Goal: Information Seeking & Learning: Learn about a topic

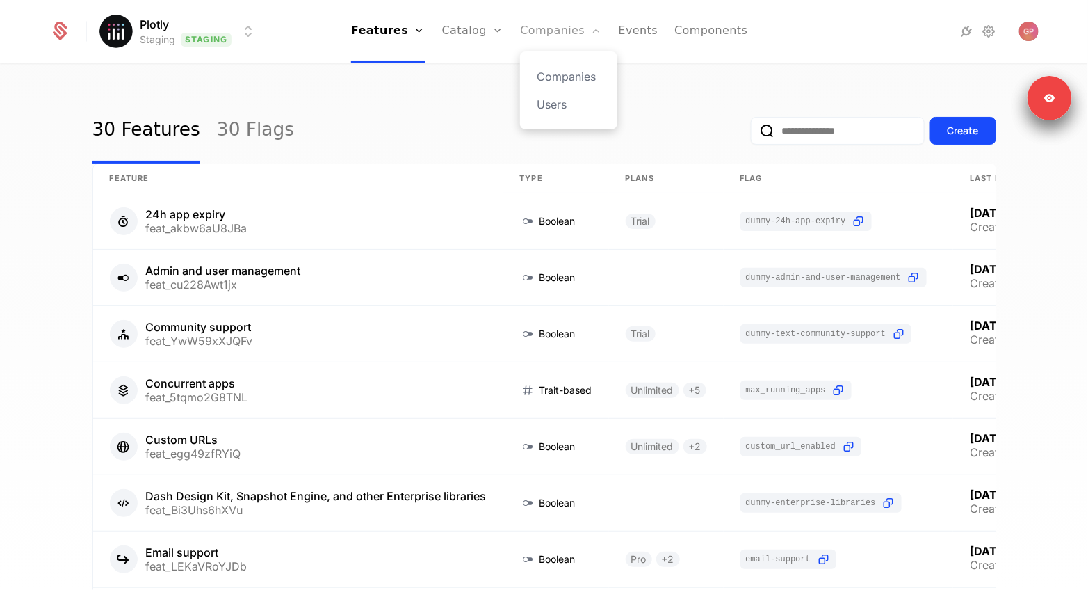
click at [563, 29] on link "Companies" at bounding box center [560, 31] width 81 height 63
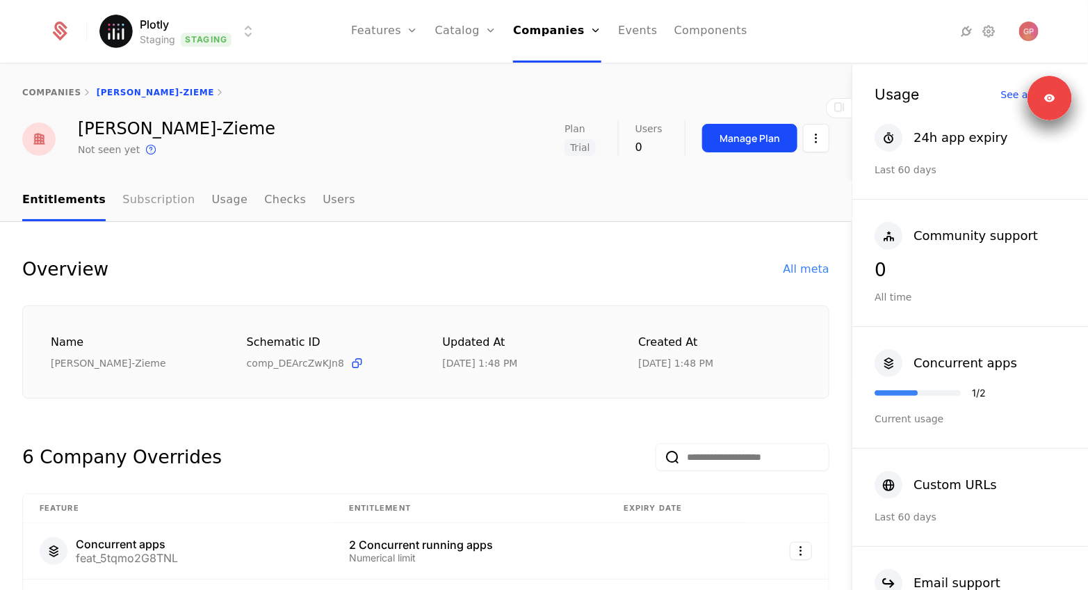
click at [152, 193] on link "Subscription" at bounding box center [158, 200] width 72 height 41
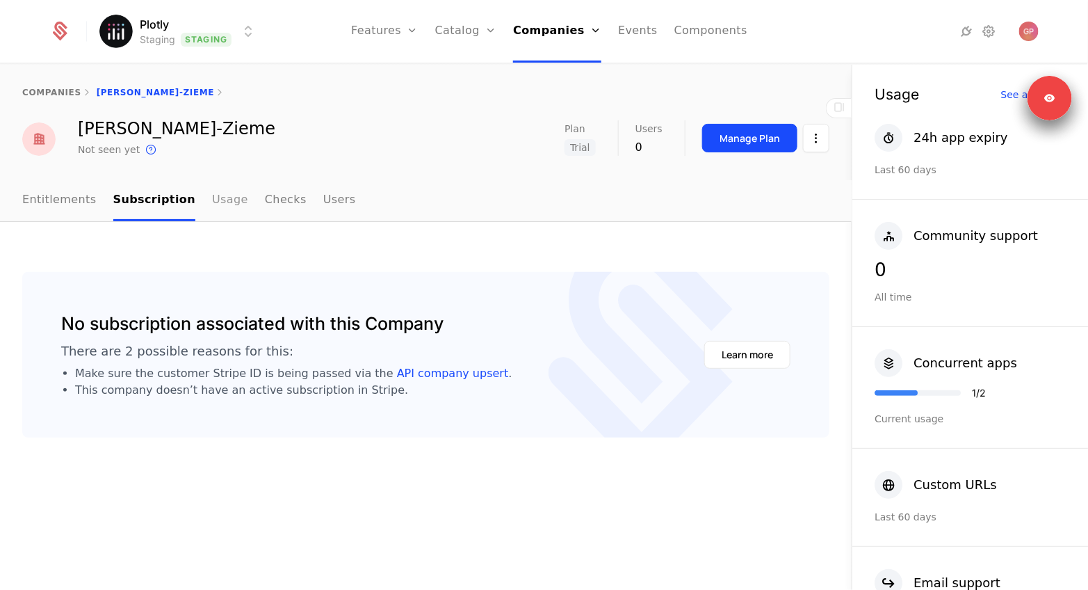
click at [212, 181] on link "Usage" at bounding box center [230, 200] width 36 height 41
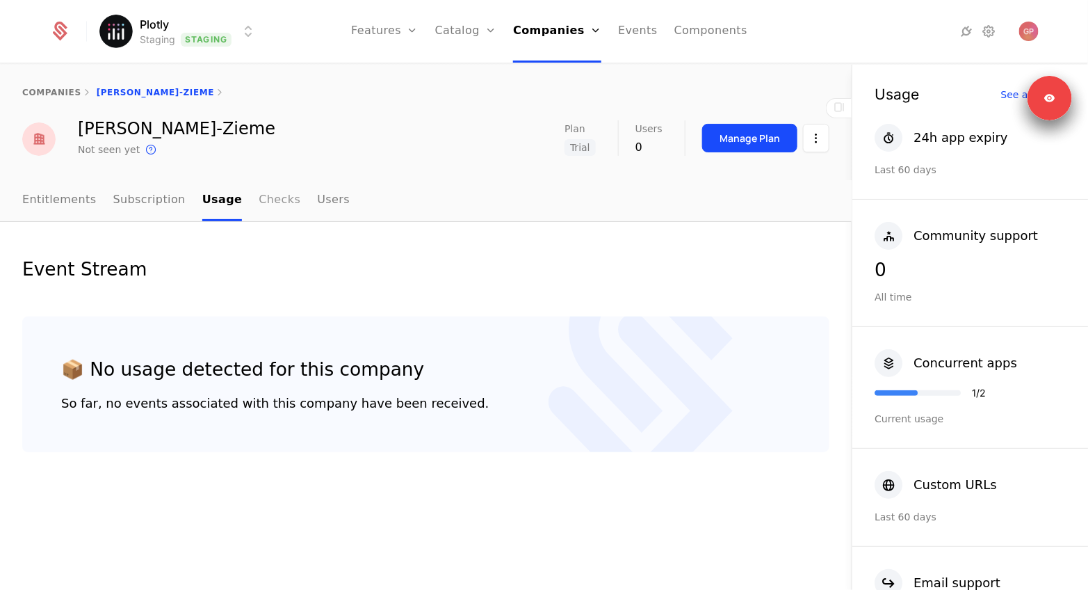
click at [273, 197] on link "Checks" at bounding box center [280, 200] width 42 height 41
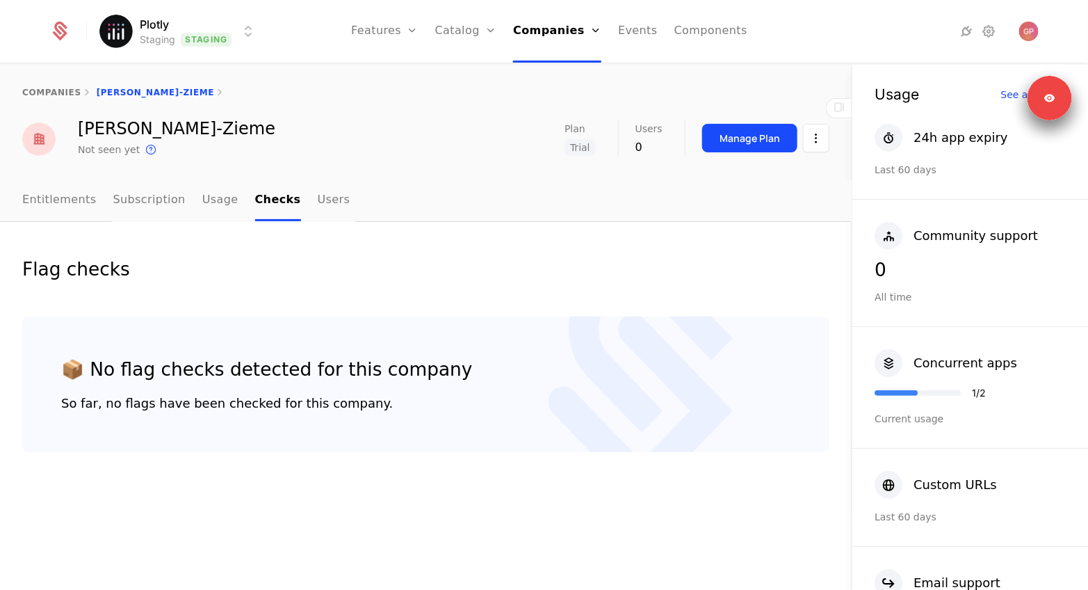
click at [334, 201] on nav "Entitlements Subscription Usage Checks Users" at bounding box center [425, 200] width 807 height 41
click at [318, 201] on link "Users" at bounding box center [334, 200] width 33 height 41
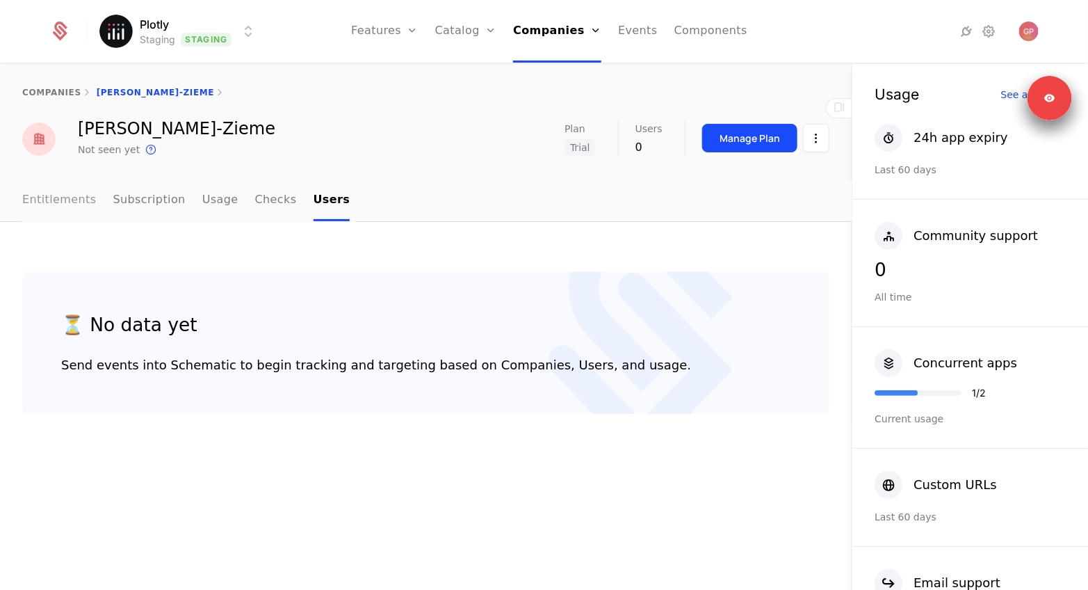
click at [34, 195] on link "Entitlements" at bounding box center [59, 200] width 74 height 41
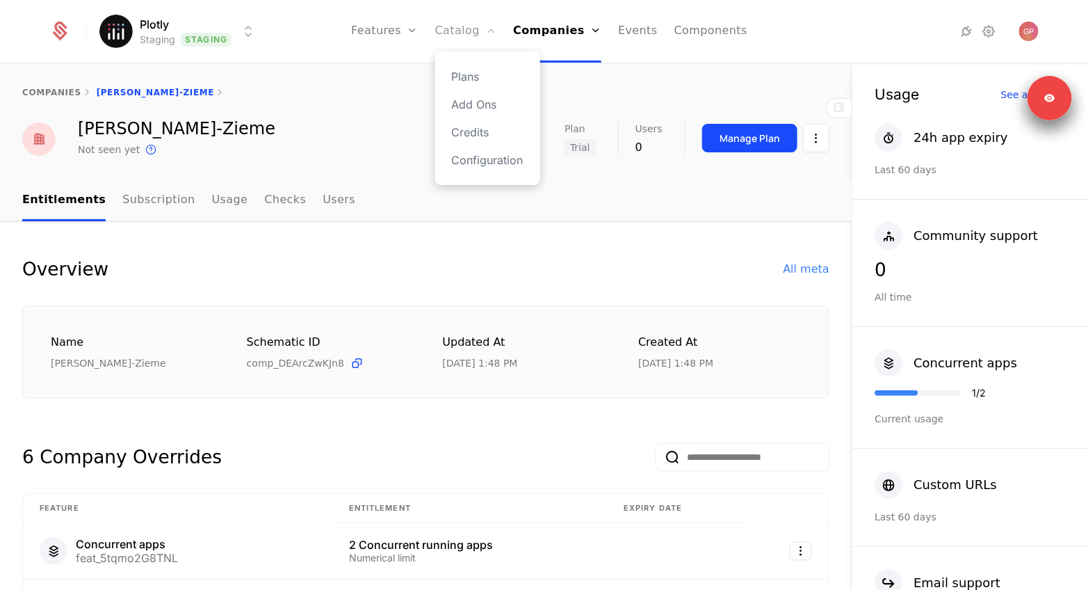
click at [474, 37] on link "Catalog" at bounding box center [466, 31] width 62 height 63
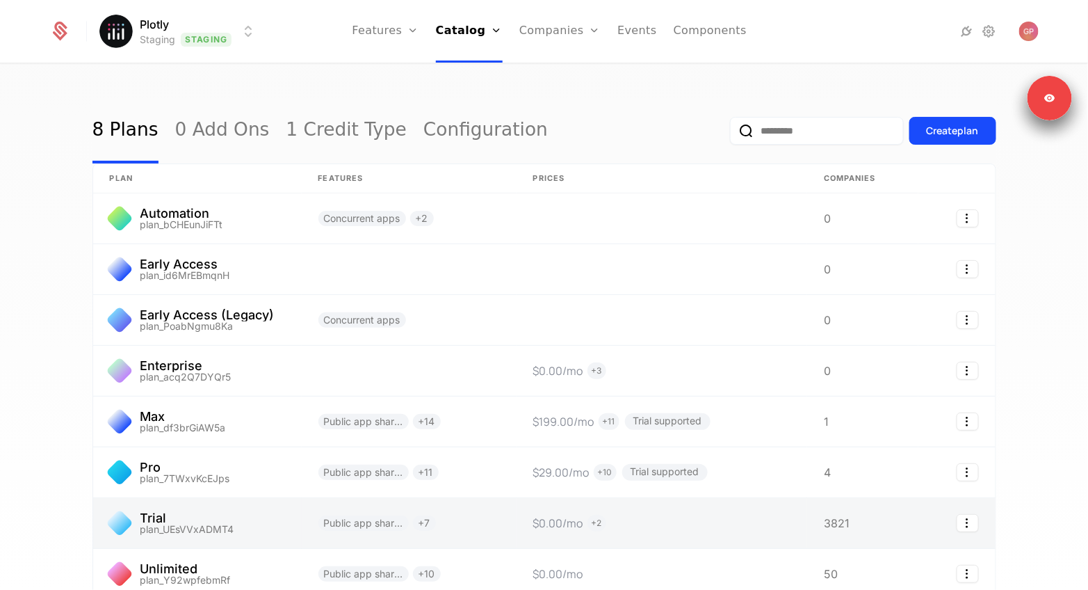
click at [221, 526] on link at bounding box center [197, 523] width 209 height 50
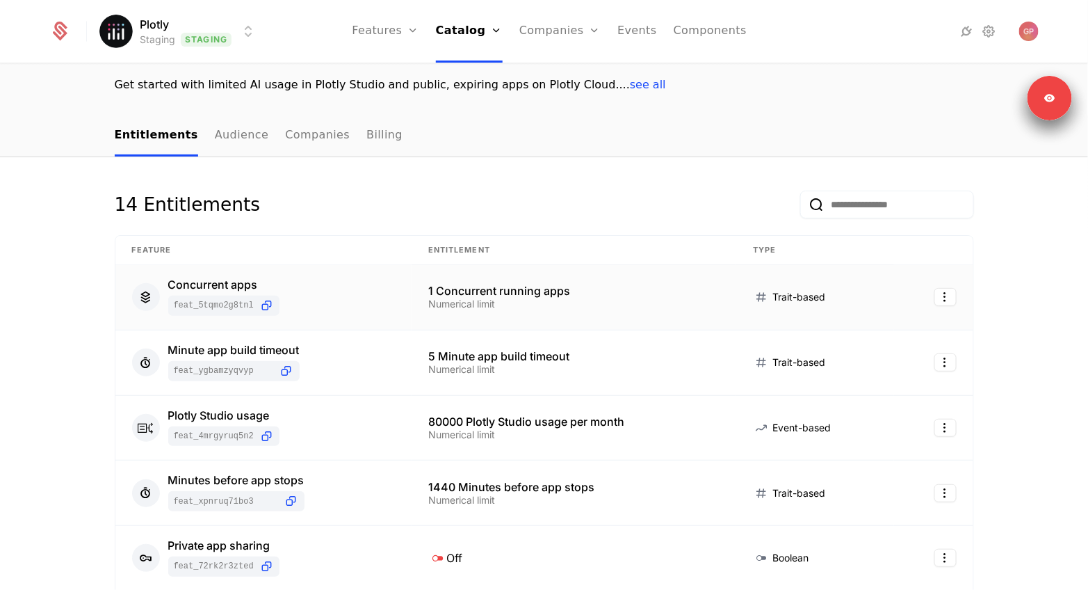
scroll to position [120, 0]
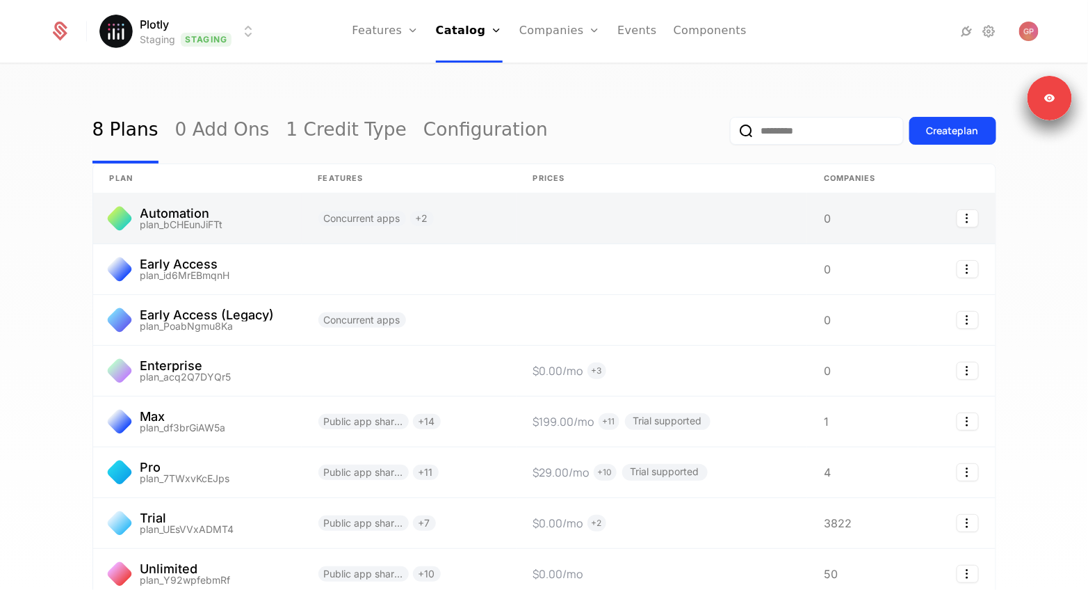
click at [225, 220] on link at bounding box center [197, 218] width 209 height 50
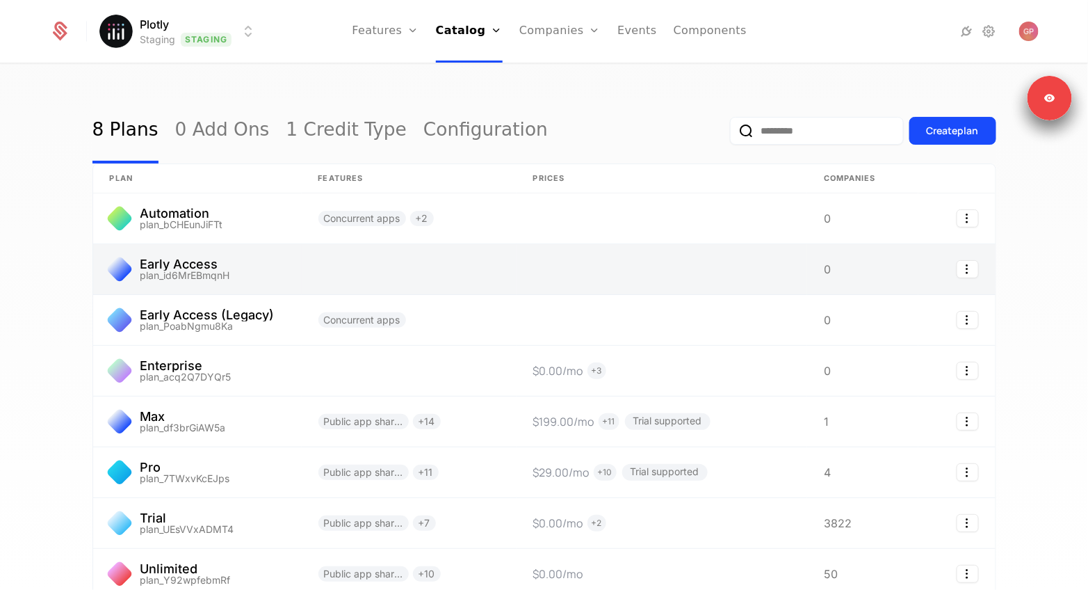
click at [220, 282] on link at bounding box center [197, 269] width 209 height 50
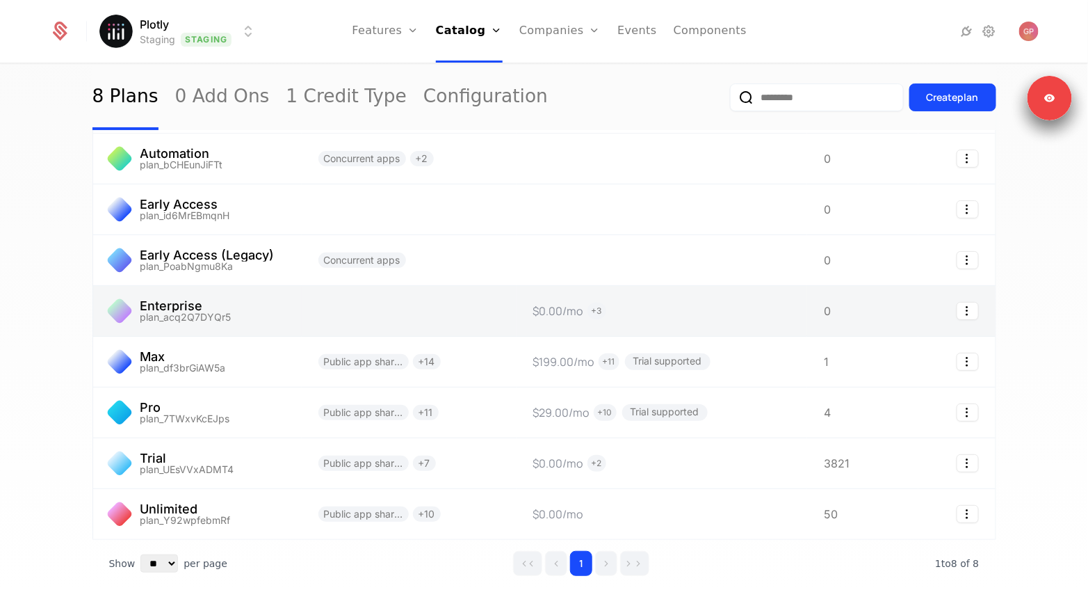
scroll to position [63, 0]
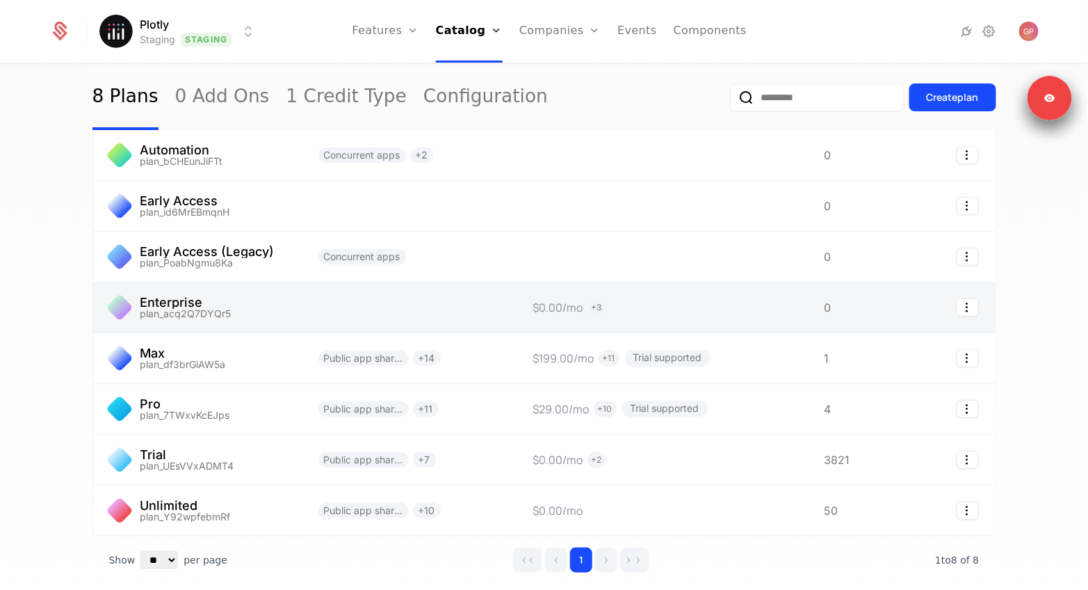
click at [289, 296] on link at bounding box center [197, 307] width 209 height 50
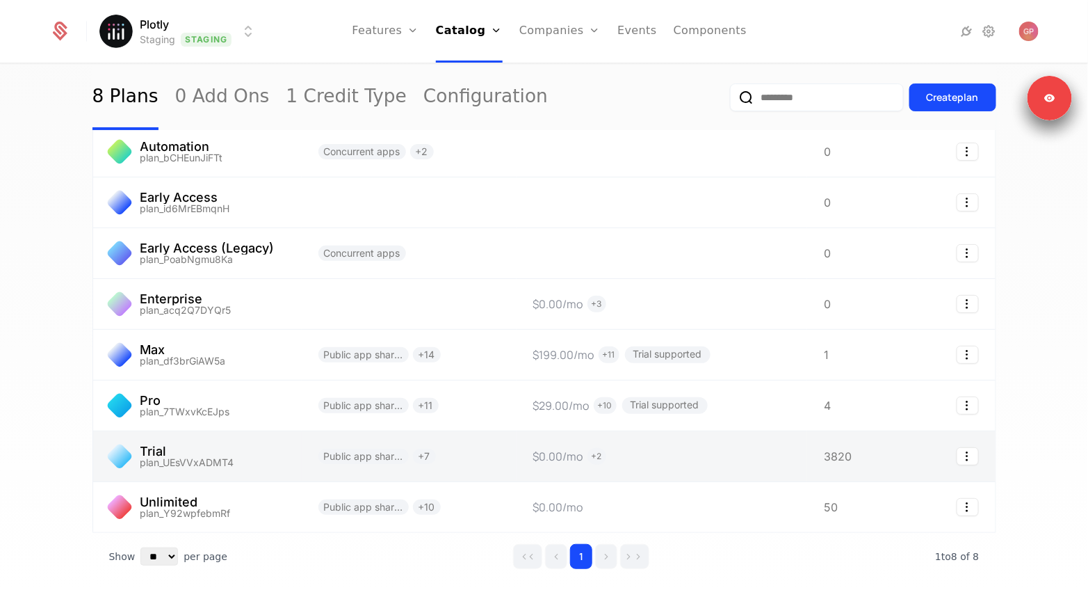
scroll to position [44, 0]
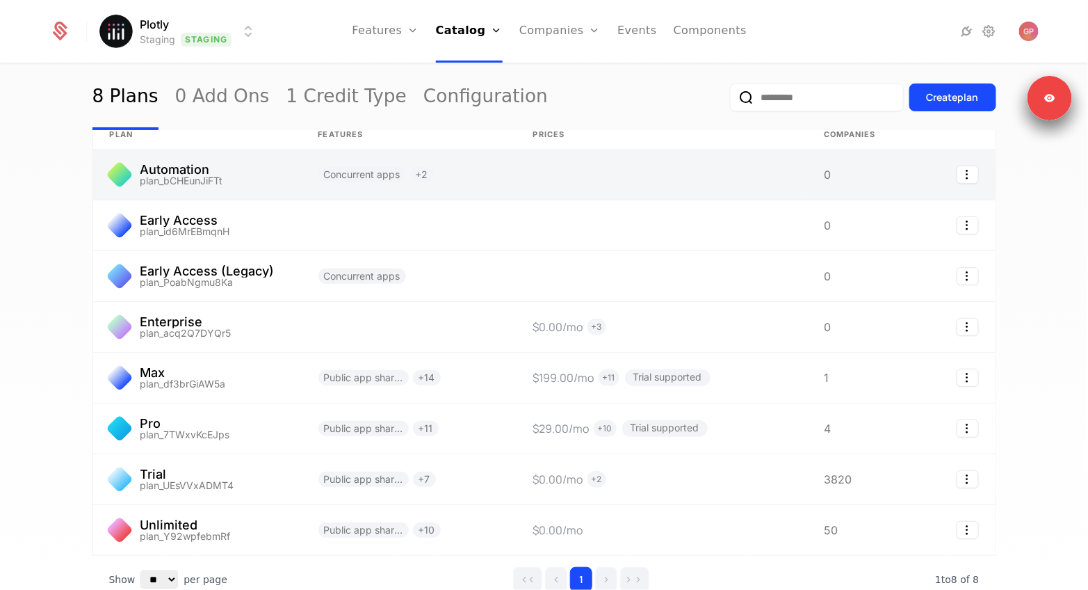
click at [386, 175] on link at bounding box center [409, 175] width 215 height 50
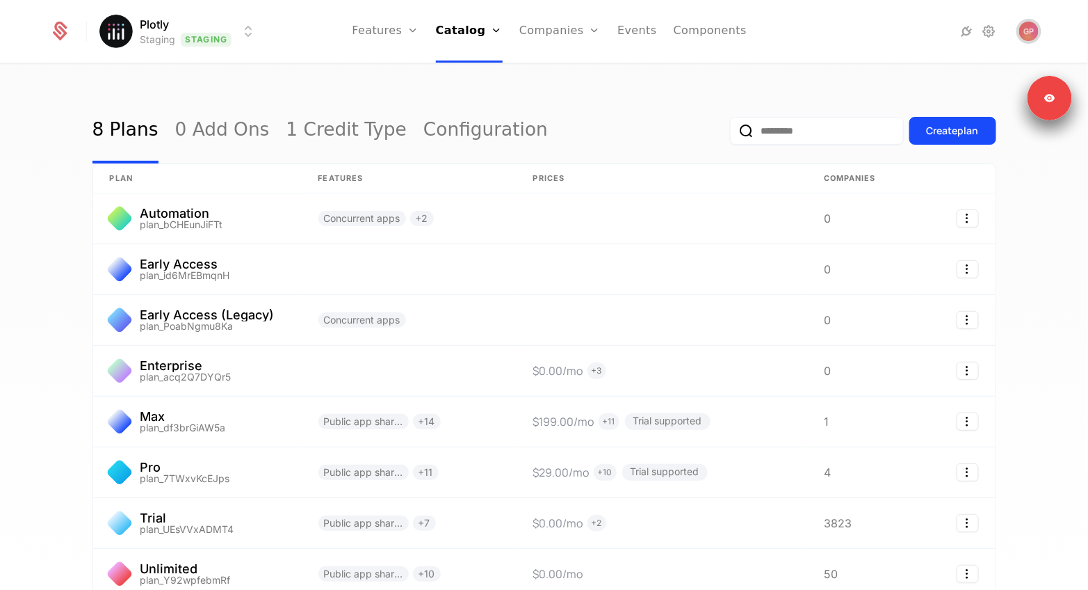
click at [1030, 33] on img "Open user button" at bounding box center [1028, 31] width 19 height 19
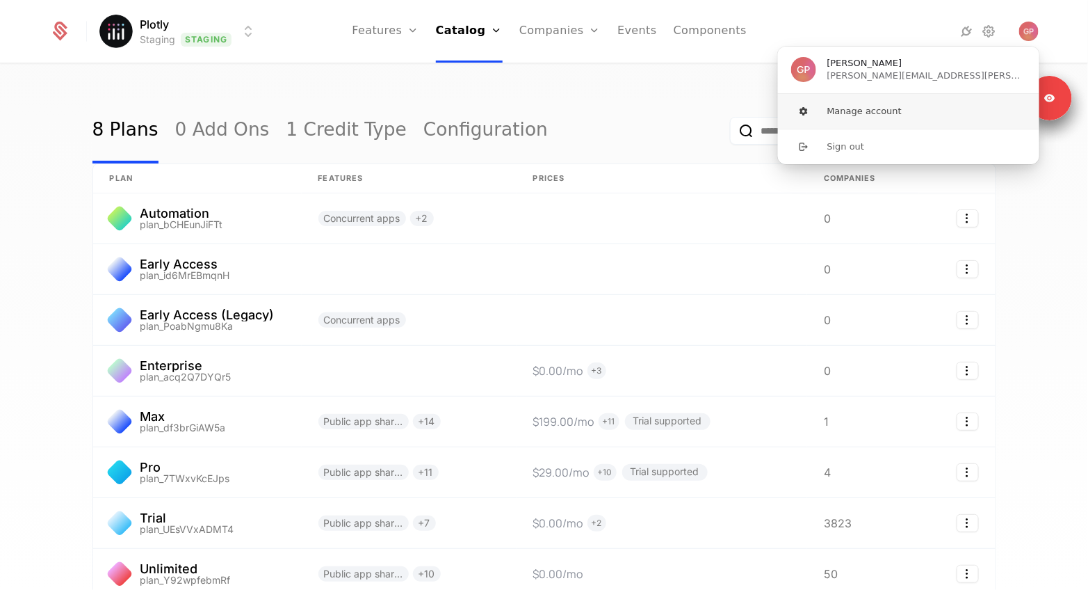
click at [892, 107] on button "Manage account" at bounding box center [908, 111] width 263 height 35
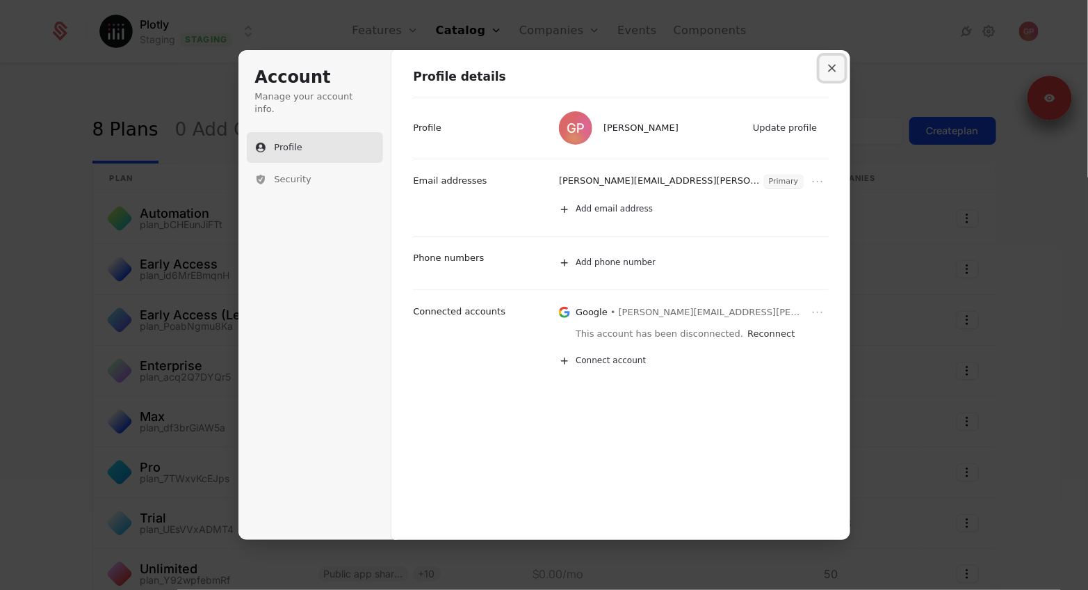
click at [837, 68] on button "Close modal" at bounding box center [832, 68] width 25 height 25
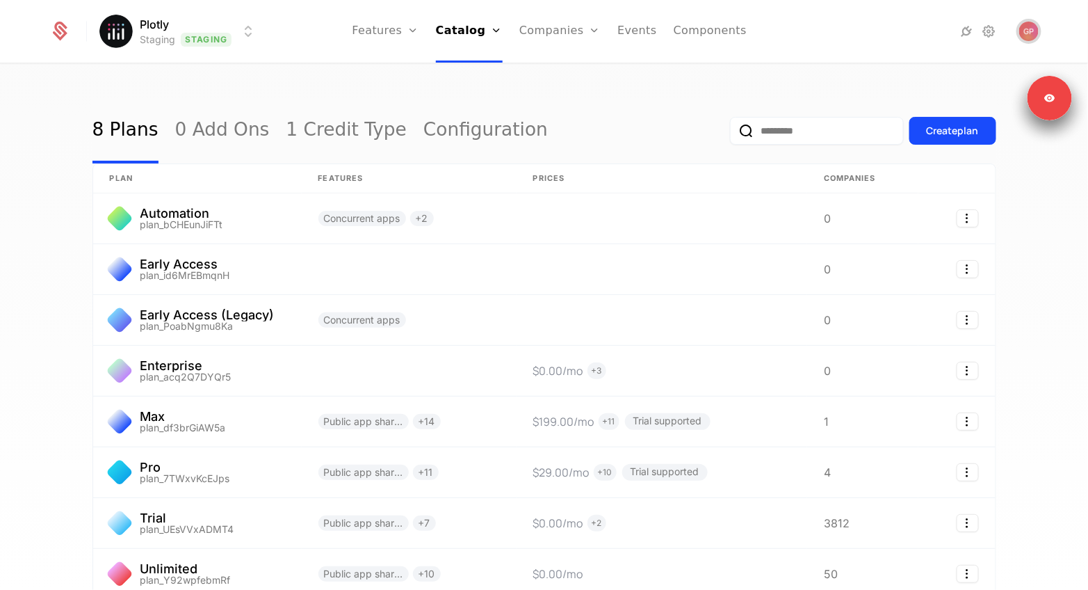
click at [1028, 23] on img "Open user button" at bounding box center [1028, 31] width 19 height 19
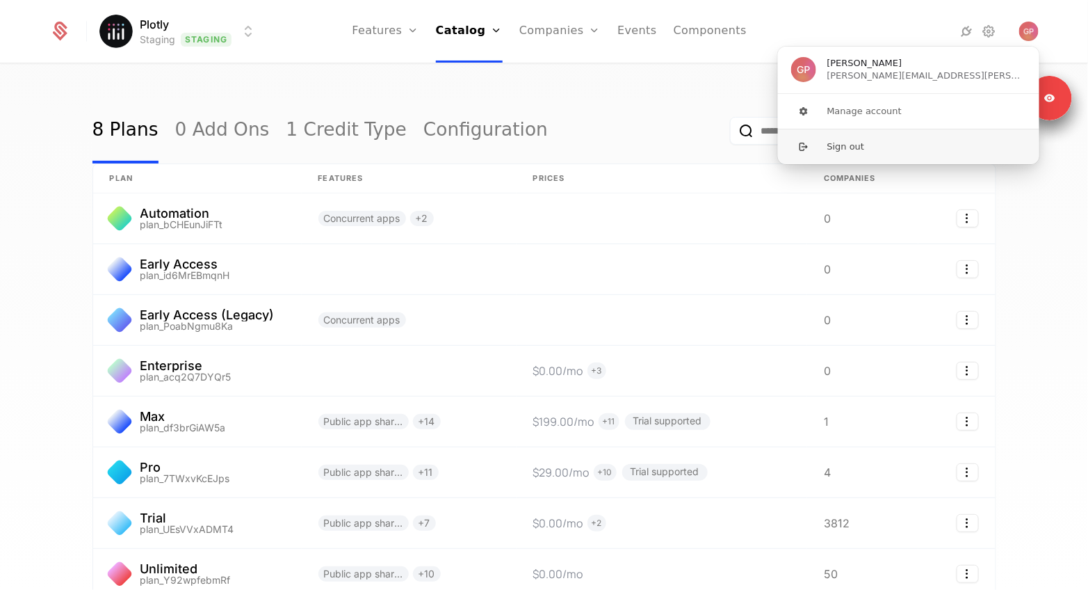
click at [871, 148] on button "Sign out" at bounding box center [908, 146] width 263 height 35
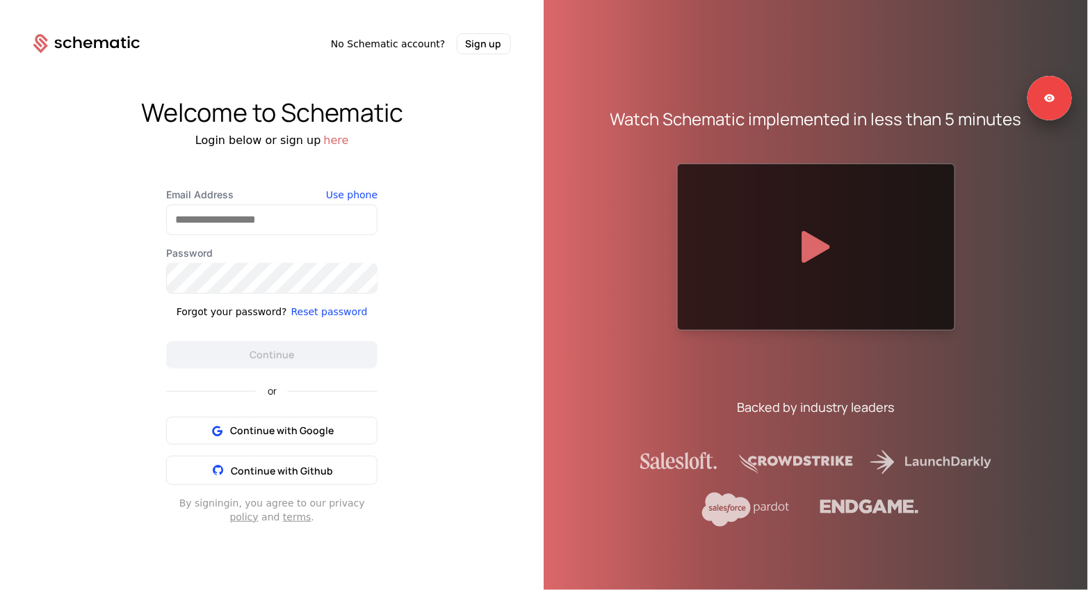
click at [225, 237] on div "Email Address Use phone Password Forgot your password? Reset password Continue" at bounding box center [271, 278] width 211 height 181
click at [234, 218] on input "Email Address" at bounding box center [272, 219] width 210 height 29
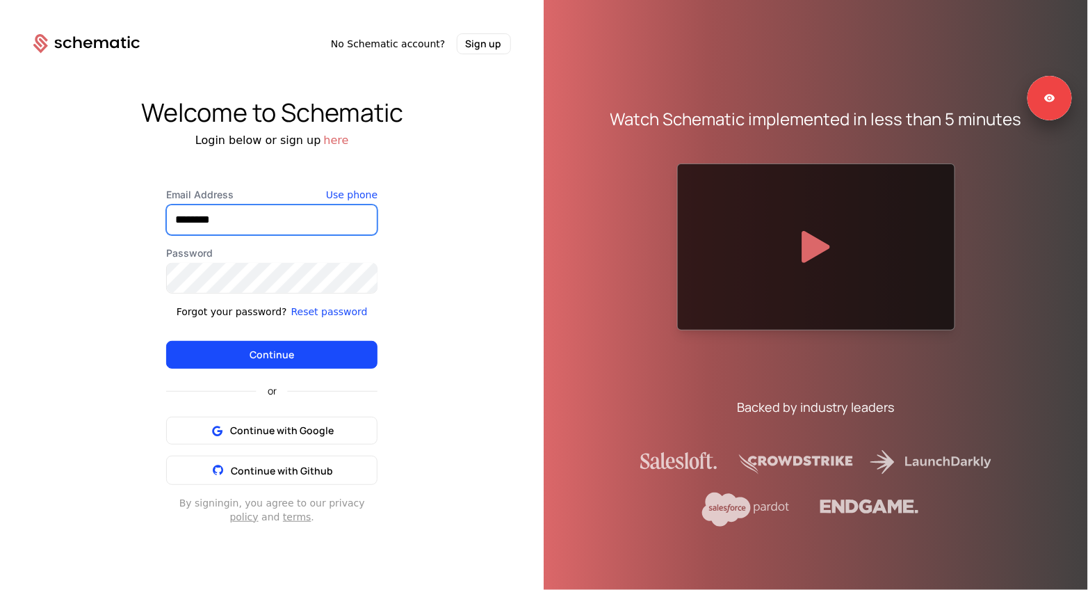
type input "**********"
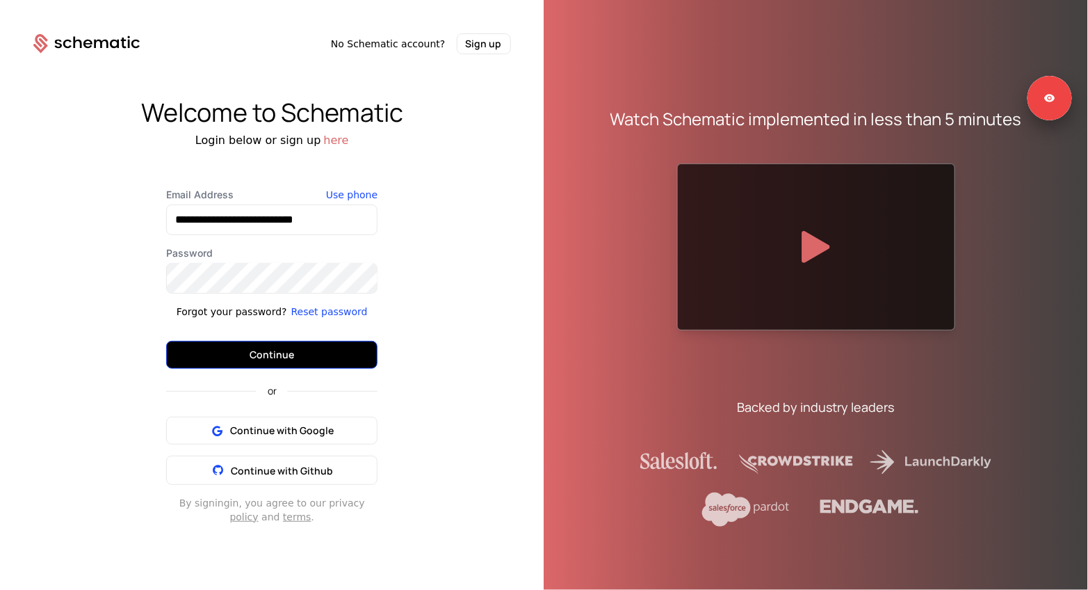
click at [313, 360] on button "Continue" at bounding box center [271, 355] width 211 height 28
